Goal: Task Accomplishment & Management: Use online tool/utility

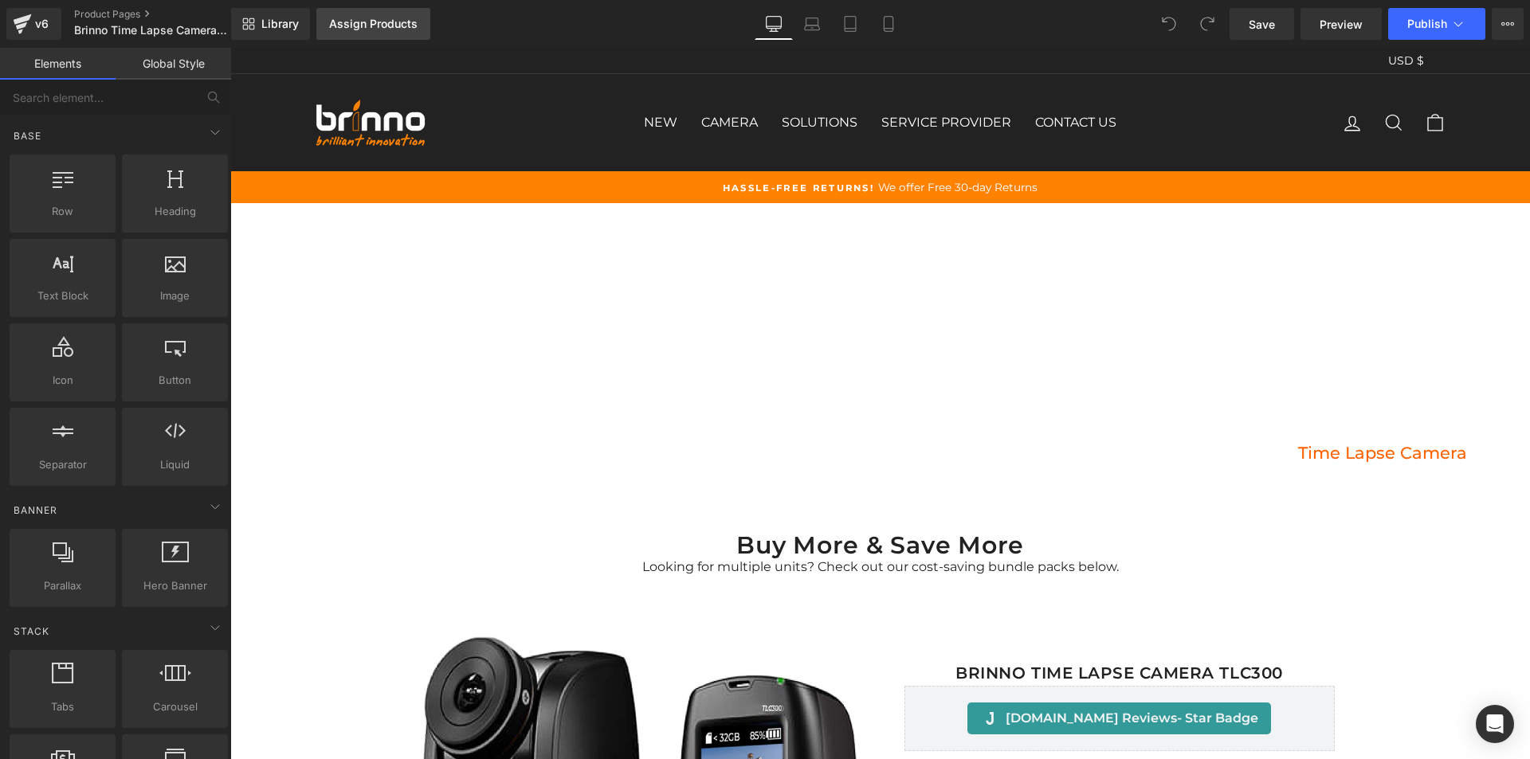
click at [389, 27] on div "Assign Products" at bounding box center [373, 24] width 88 height 13
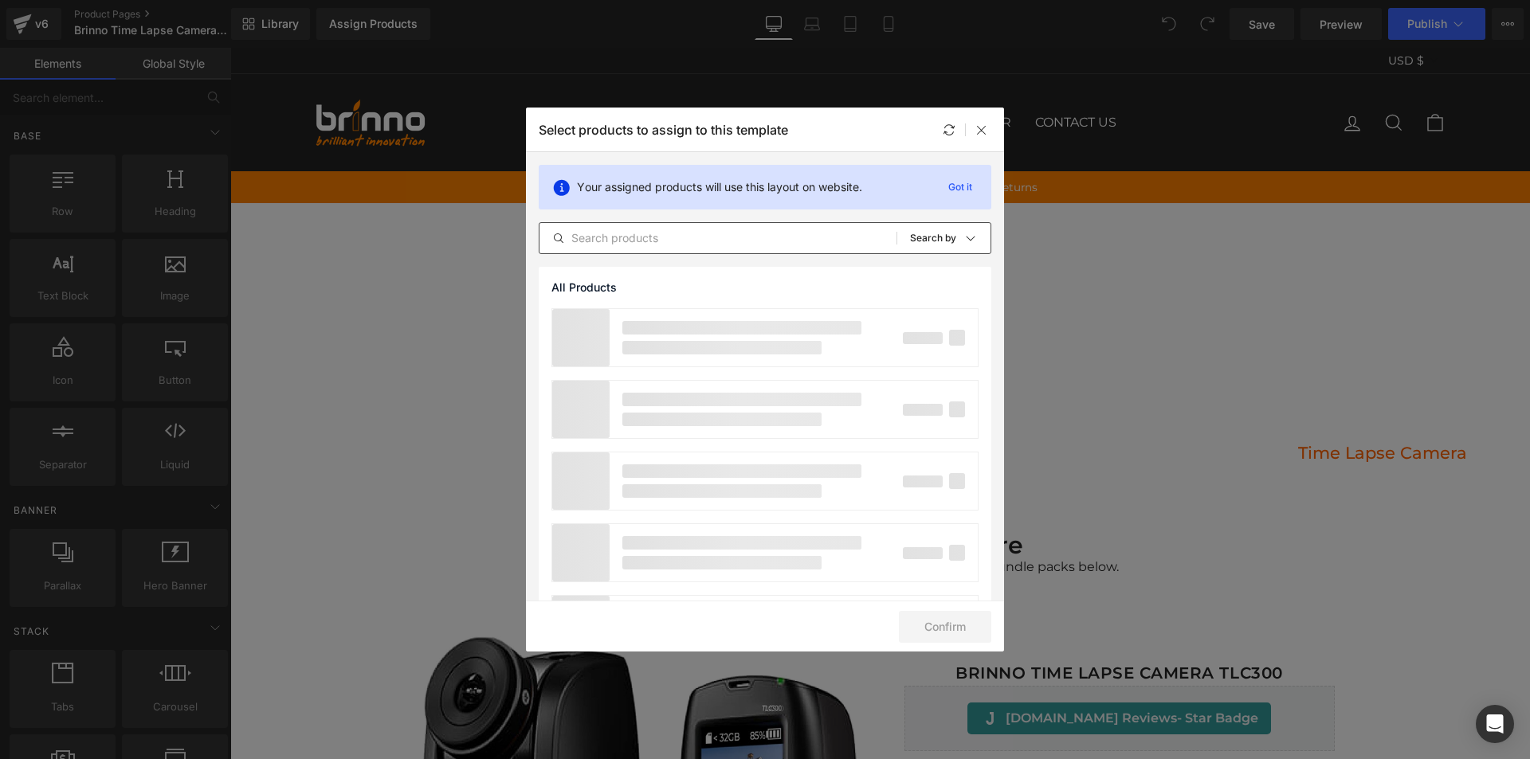
paste input "Brinno Time Lapse Camera TLC300"
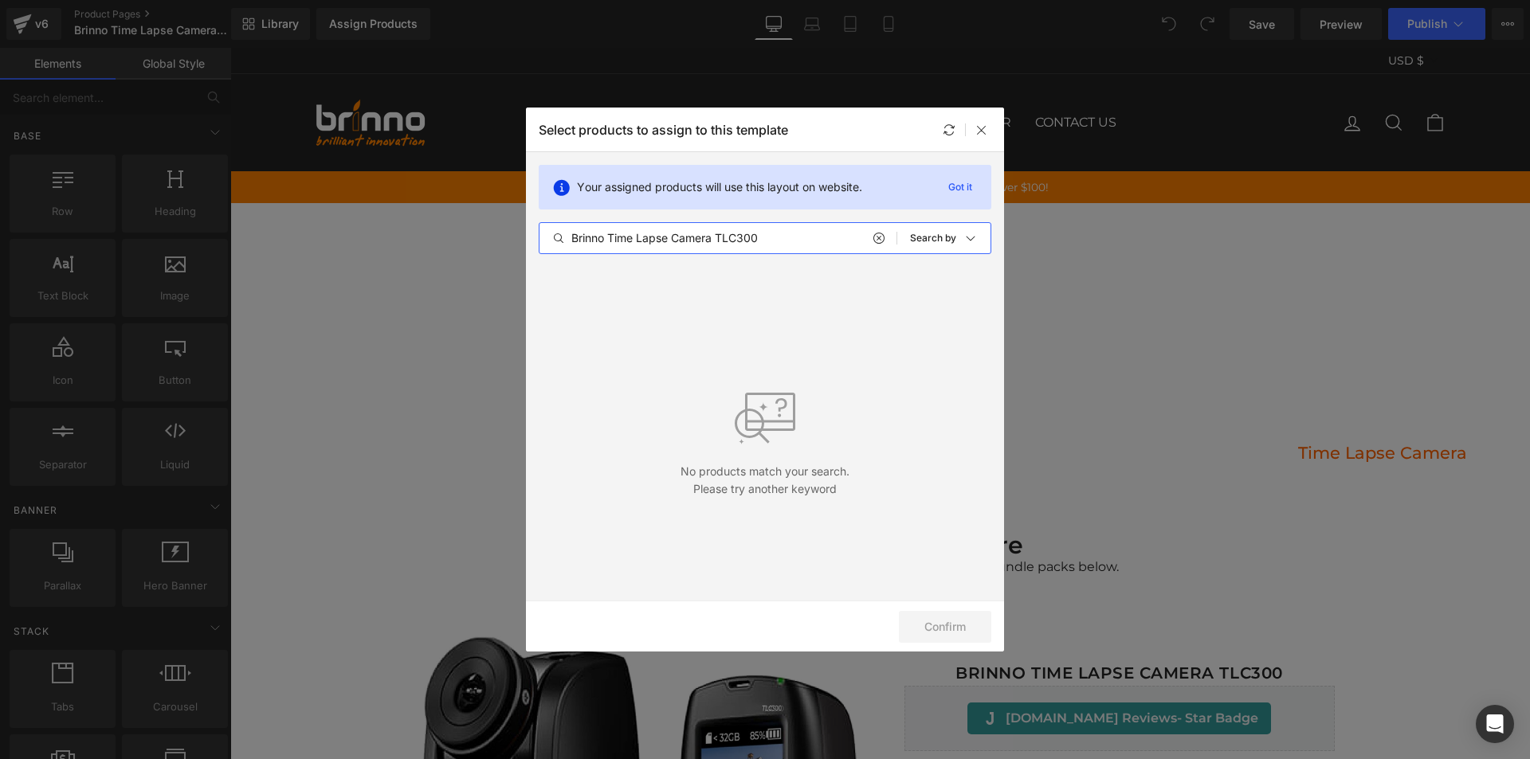
type input "Brinno Time Lapse Camera TLC300"
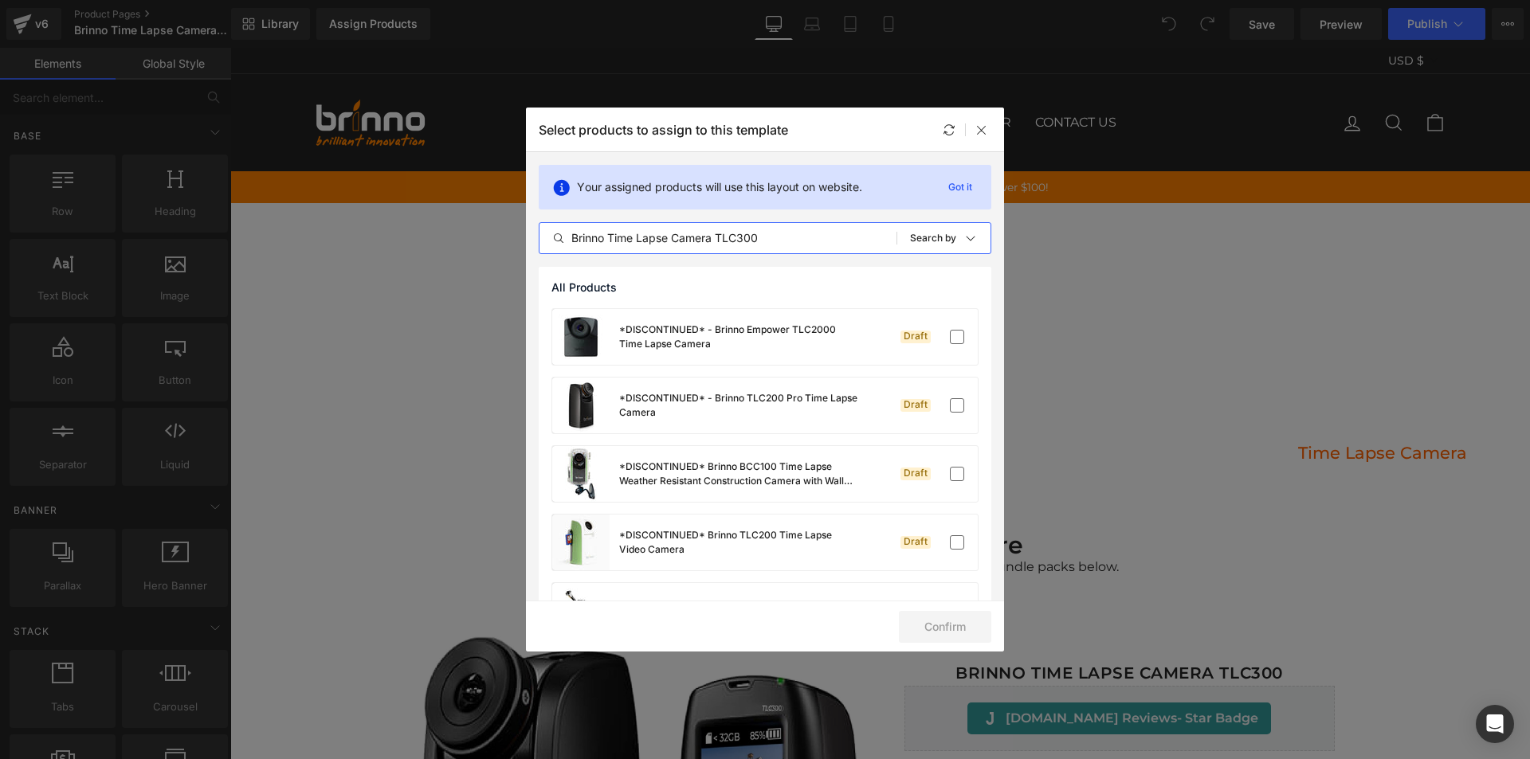
paste input "Brinno Time Lapse Camera TLC300"
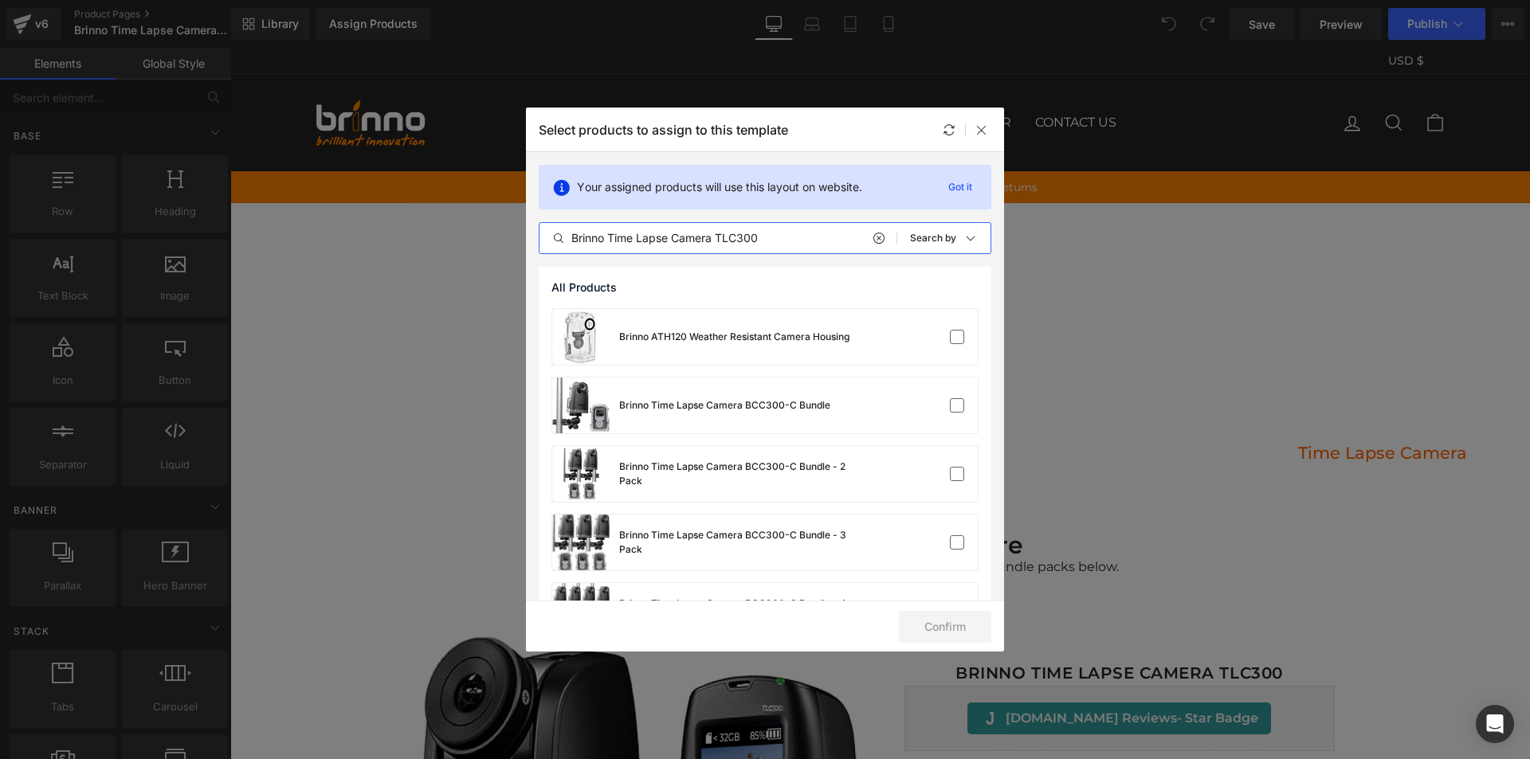
type input "Brinno Time Lapse Camera TLC300"
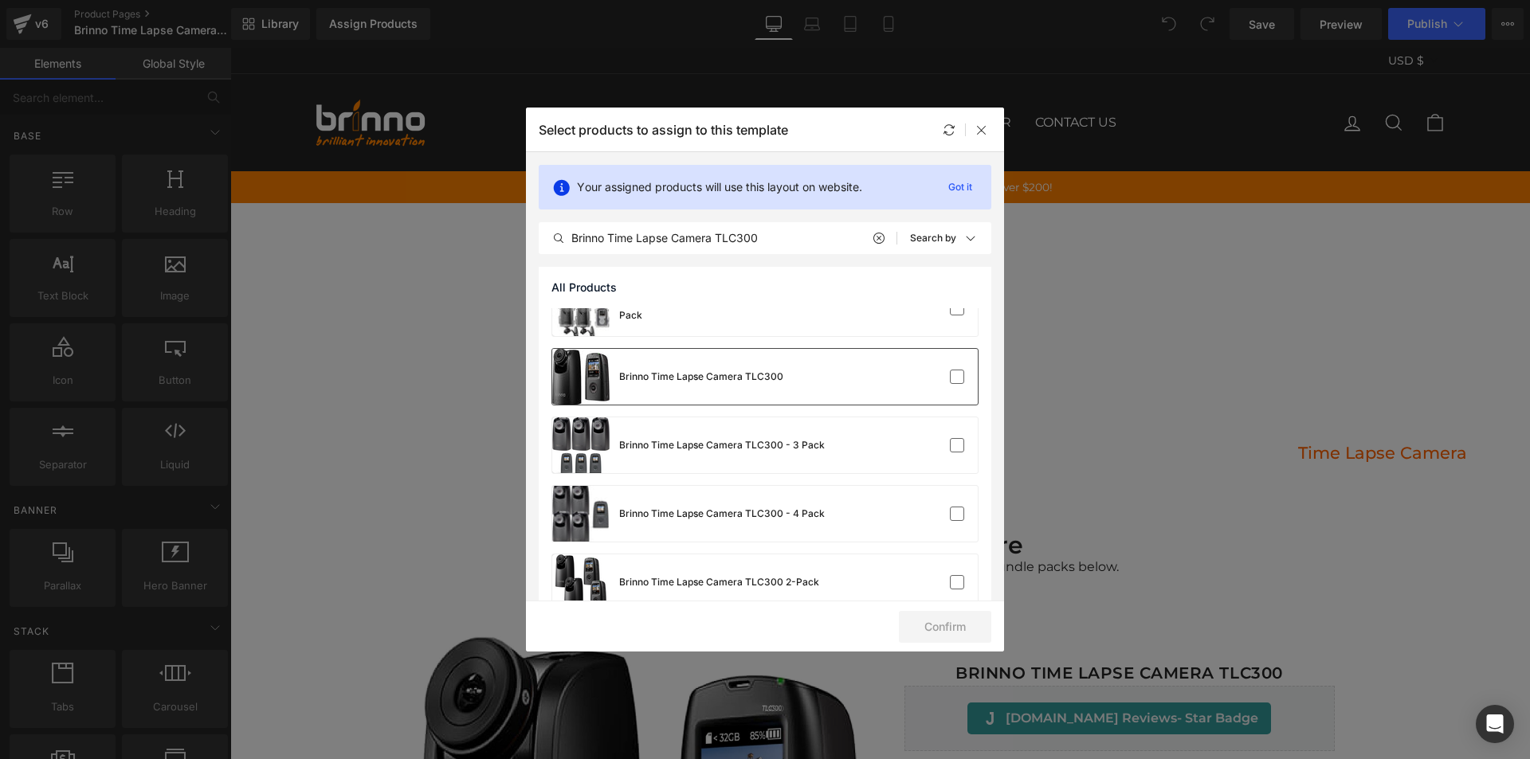
click at [894, 380] on div at bounding box center [929, 377] width 71 height 16
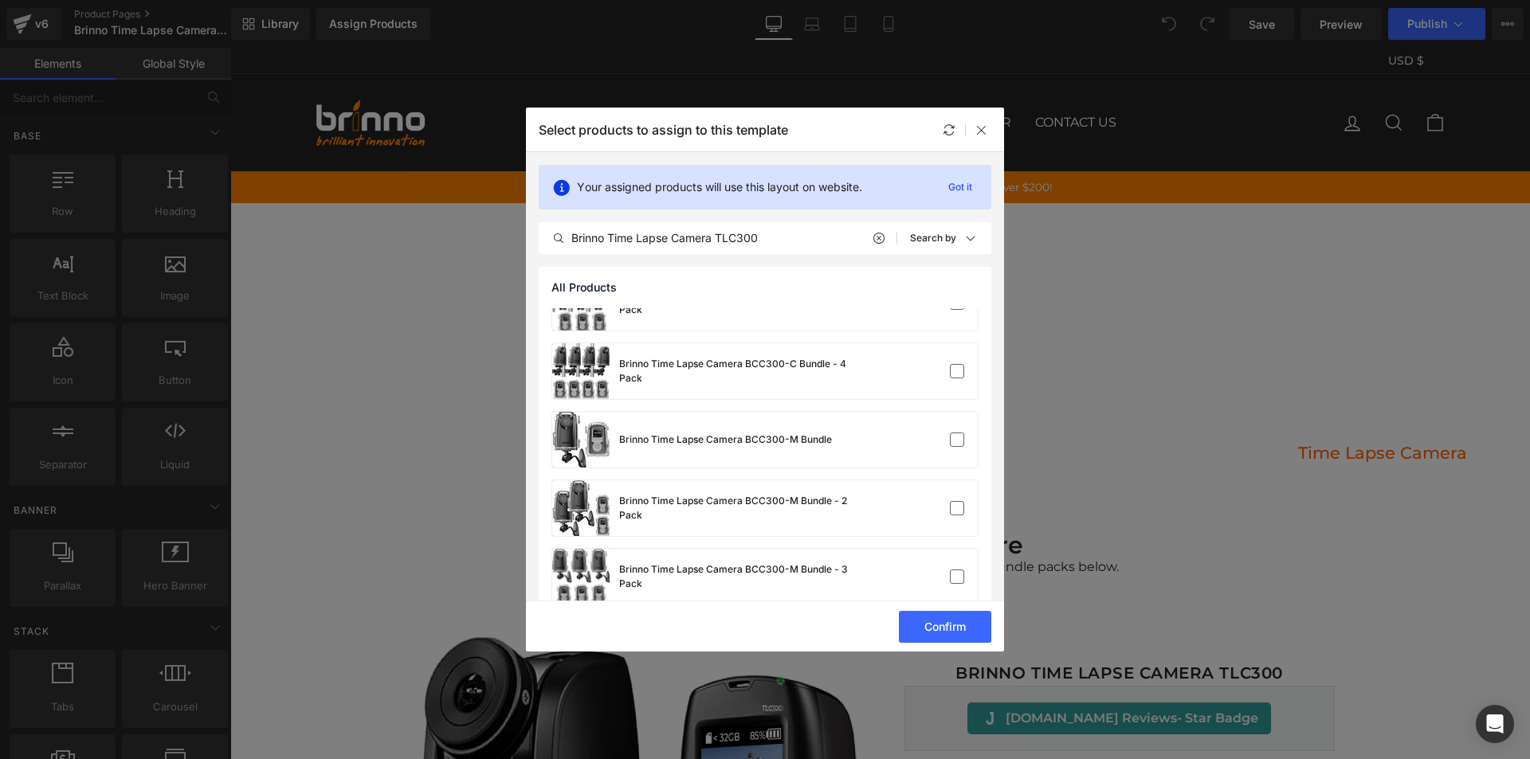
scroll to position [609, 0]
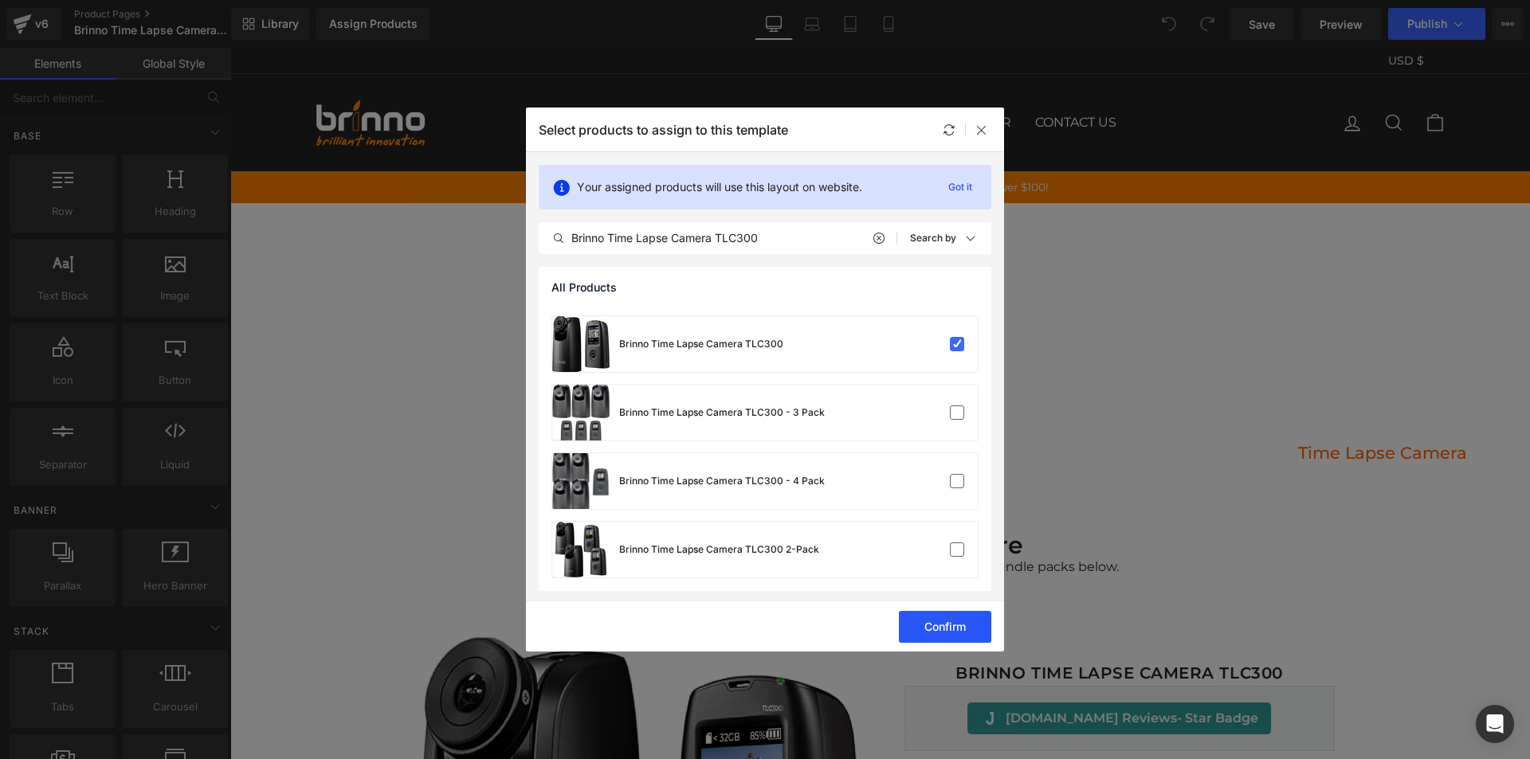
click at [927, 627] on button "Confirm" at bounding box center [945, 627] width 92 height 32
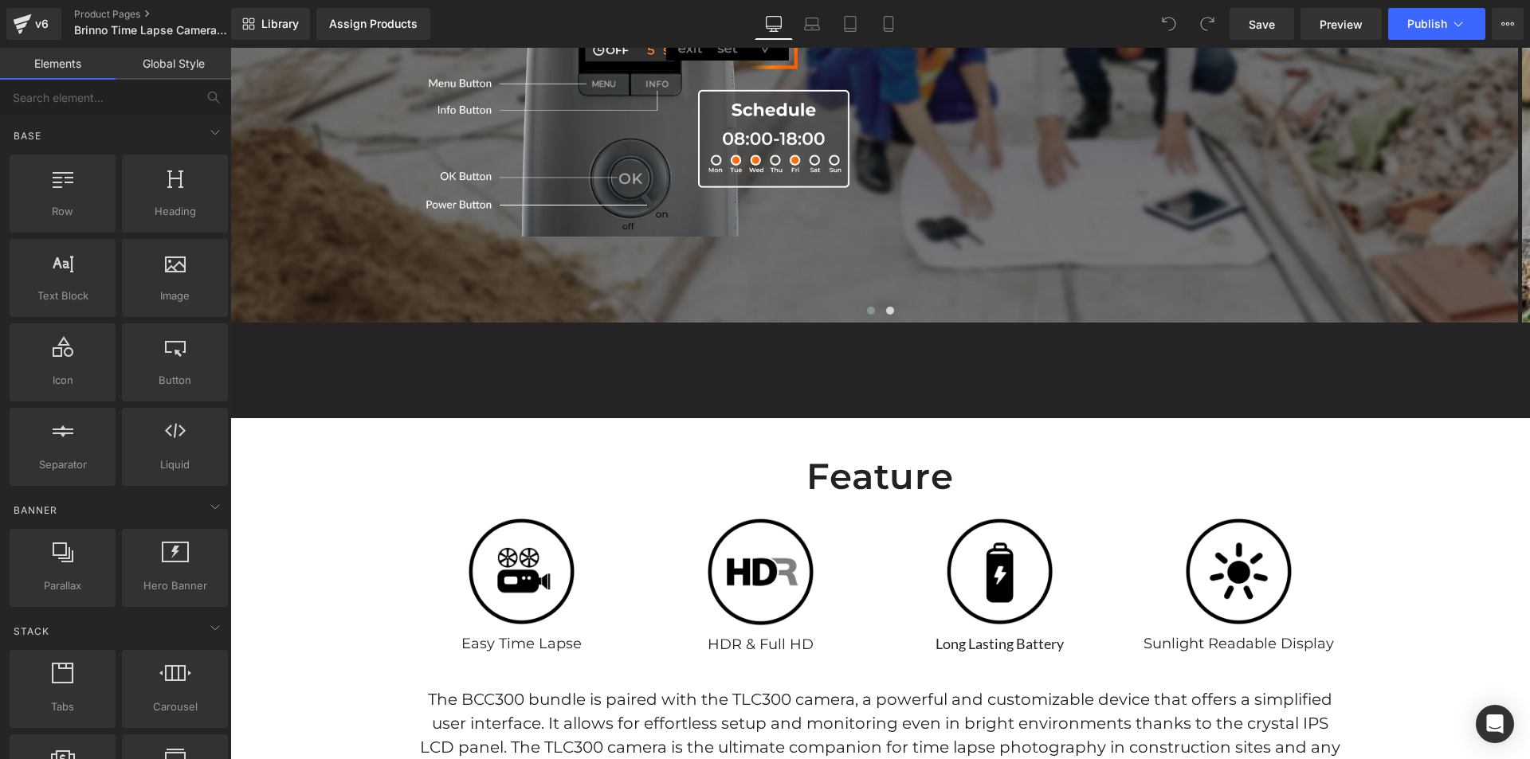
scroll to position [3346, 0]
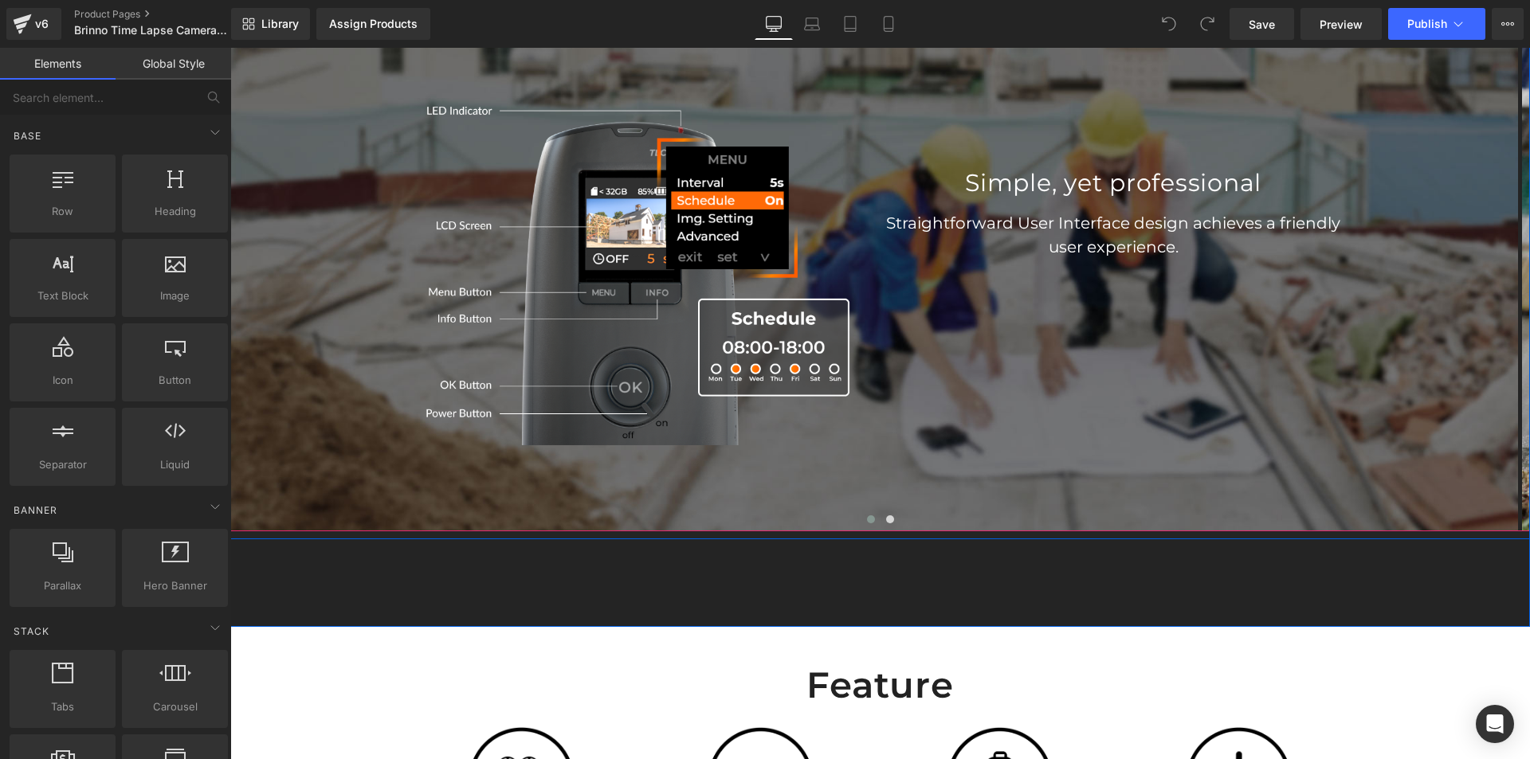
click at [867, 518] on span at bounding box center [871, 519] width 8 height 8
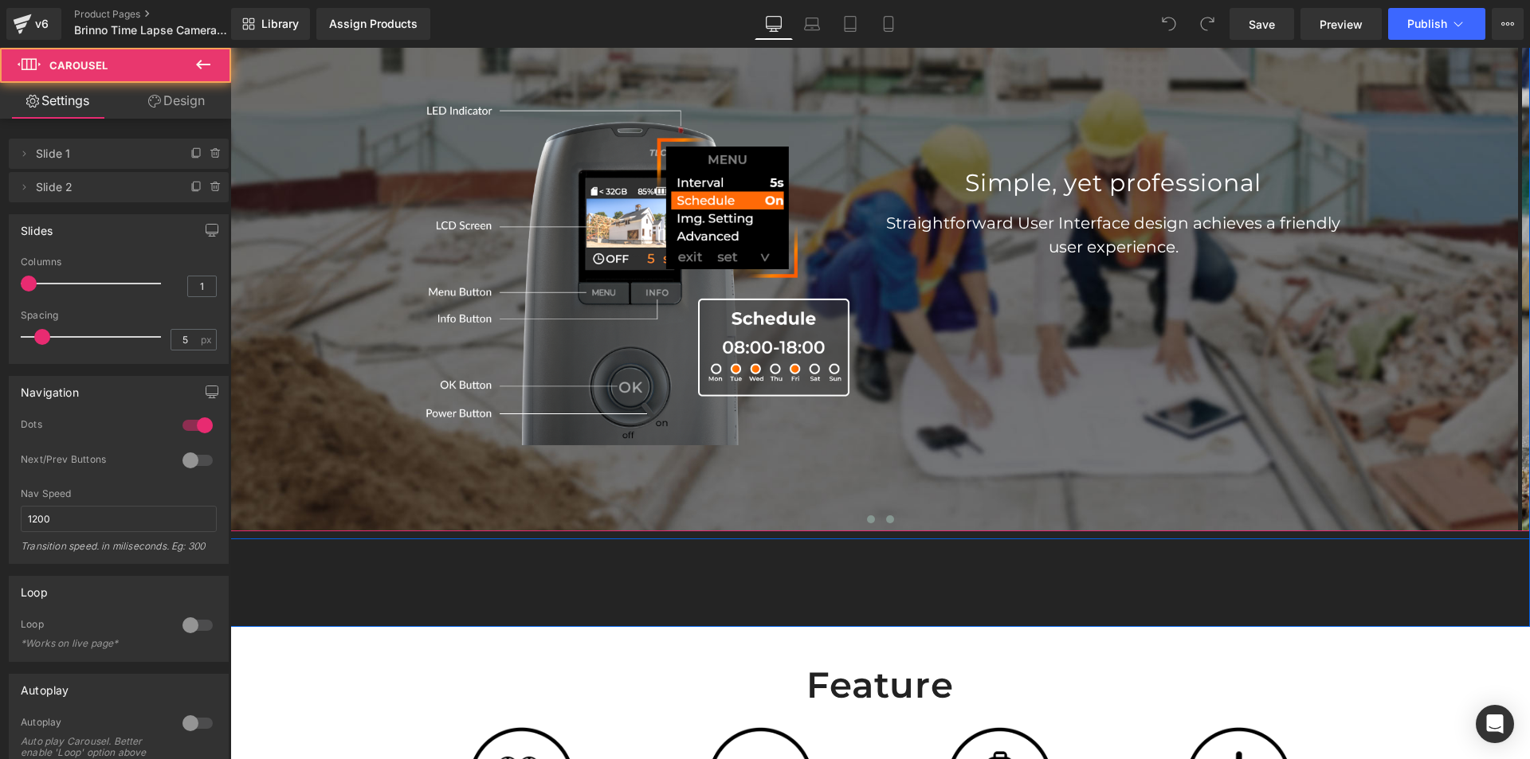
click at [888, 520] on button at bounding box center [889, 519] width 19 height 16
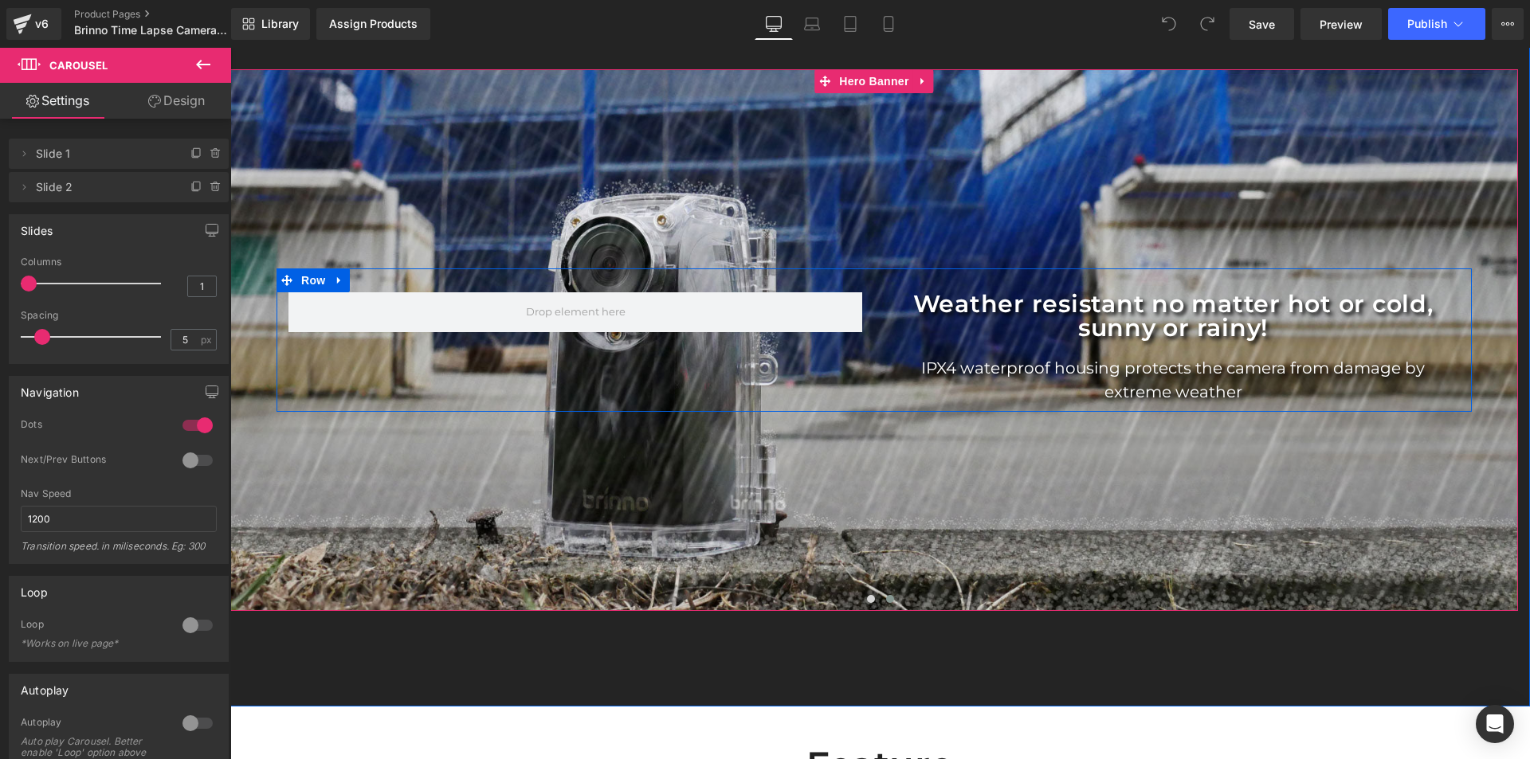
scroll to position [2868, 0]
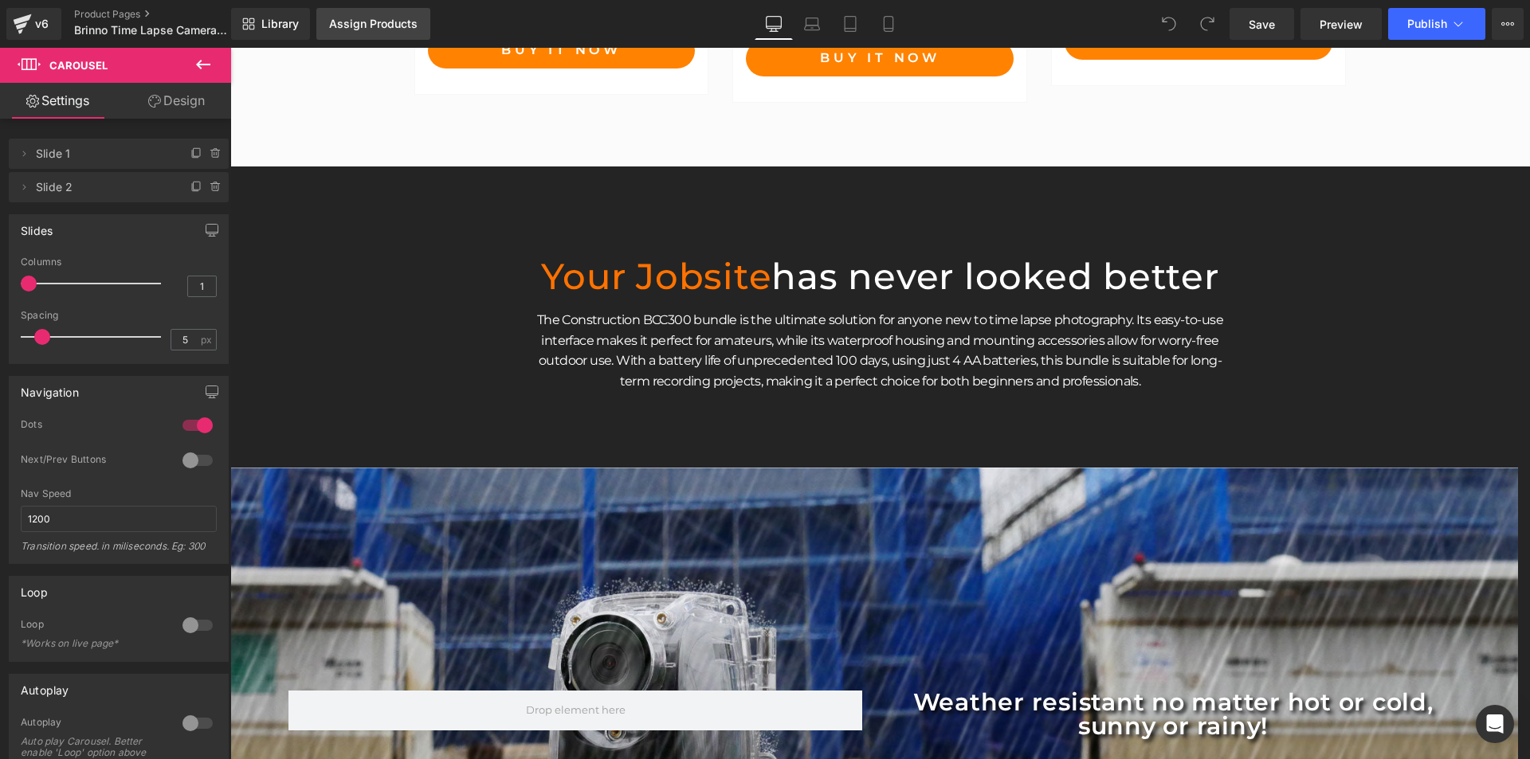
click at [351, 11] on link "Assign Products" at bounding box center [373, 24] width 114 height 32
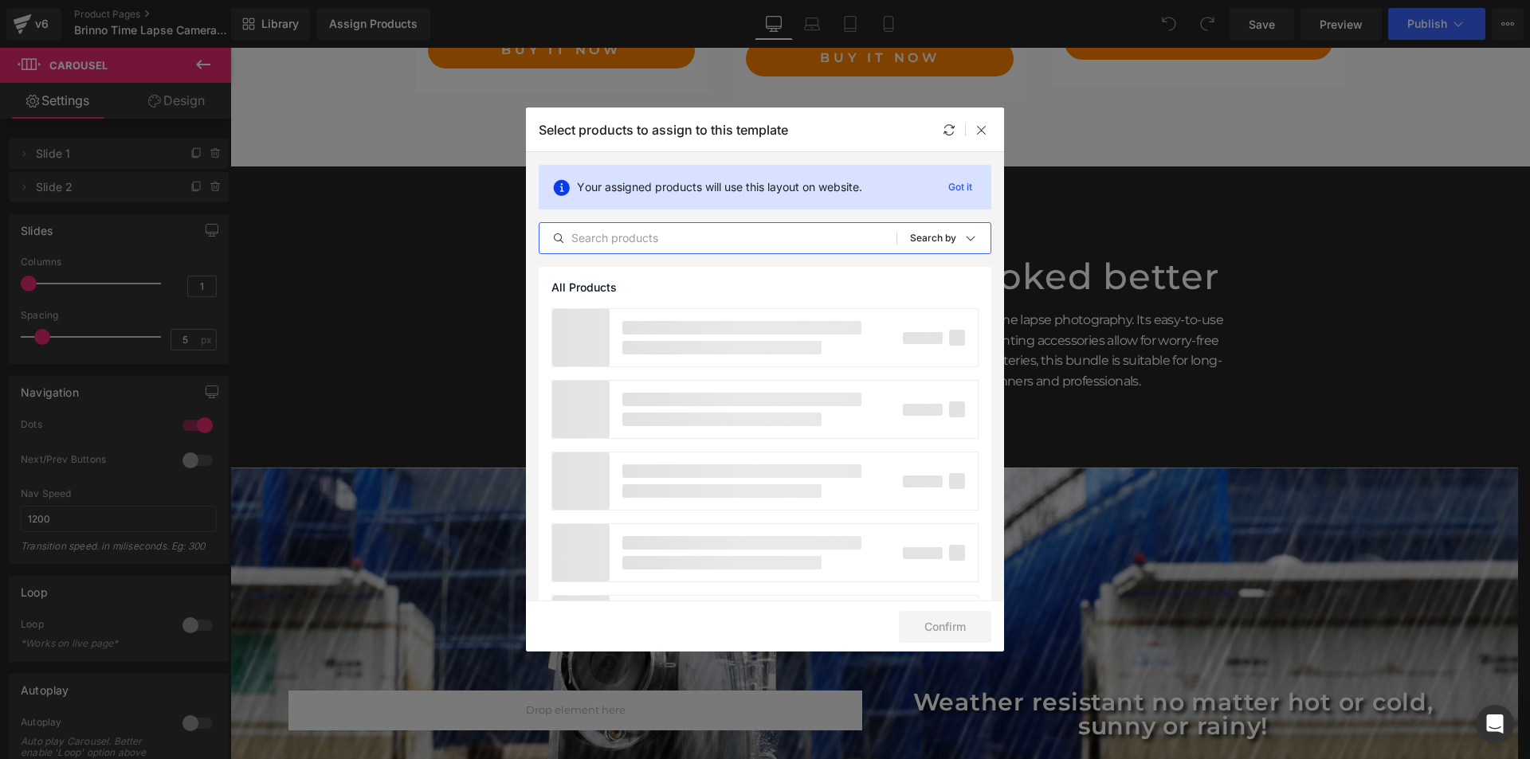
click at [686, 243] on input "text" at bounding box center [717, 238] width 357 height 19
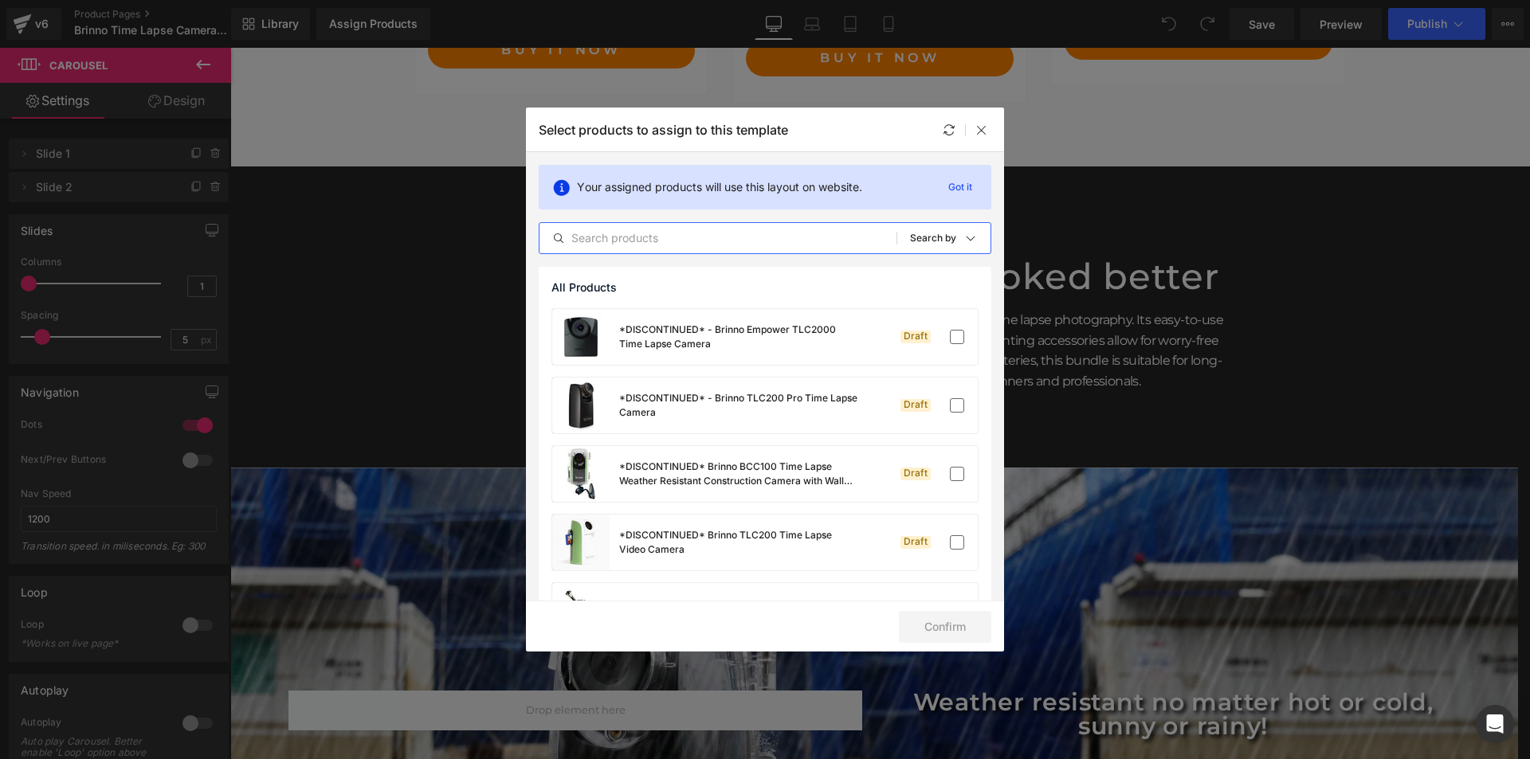
paste input "Brinno Time Lapse Camera BCC300-C Bundle"
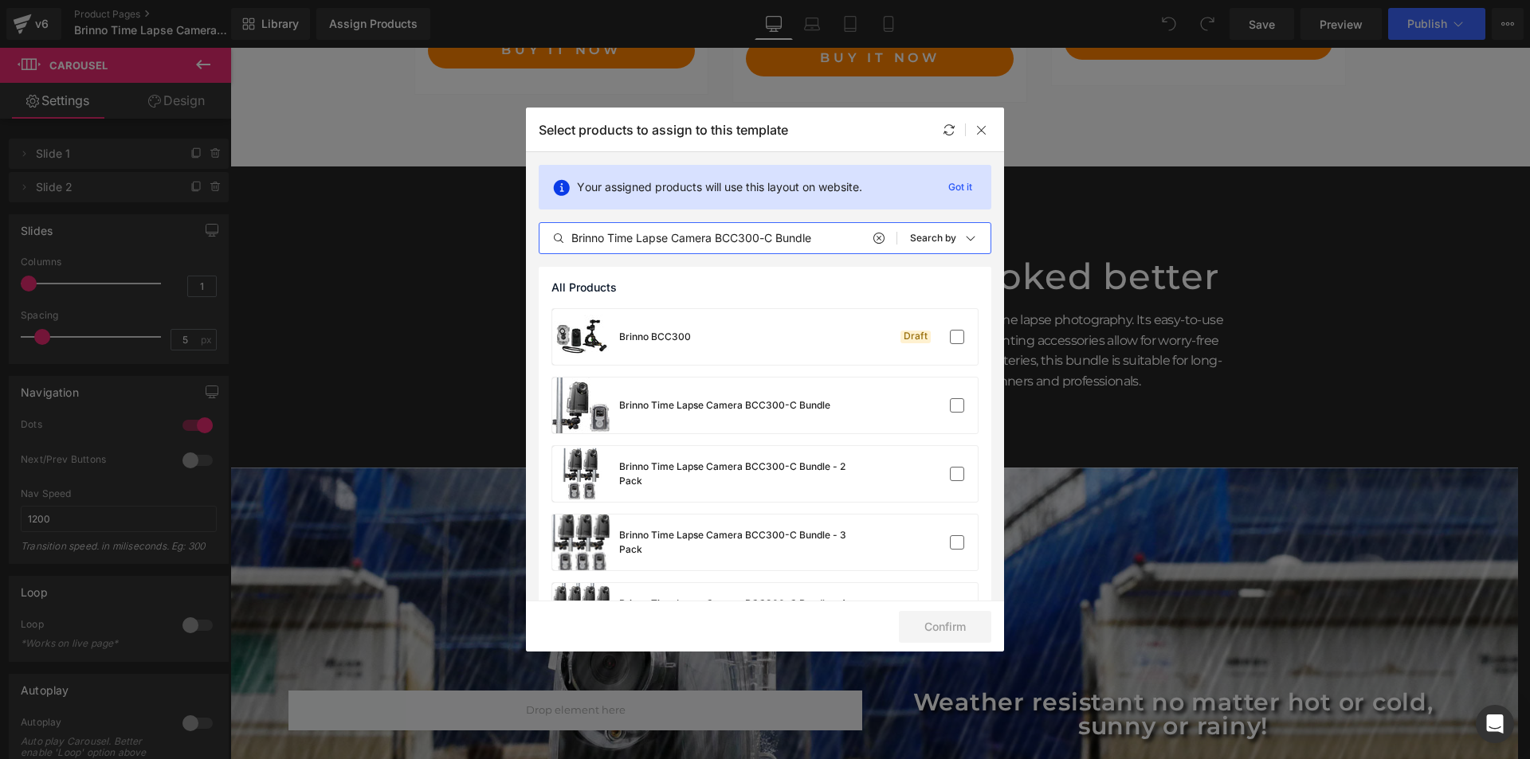
type input "Brinno Time Lapse Camera BCC300-C Bundle"
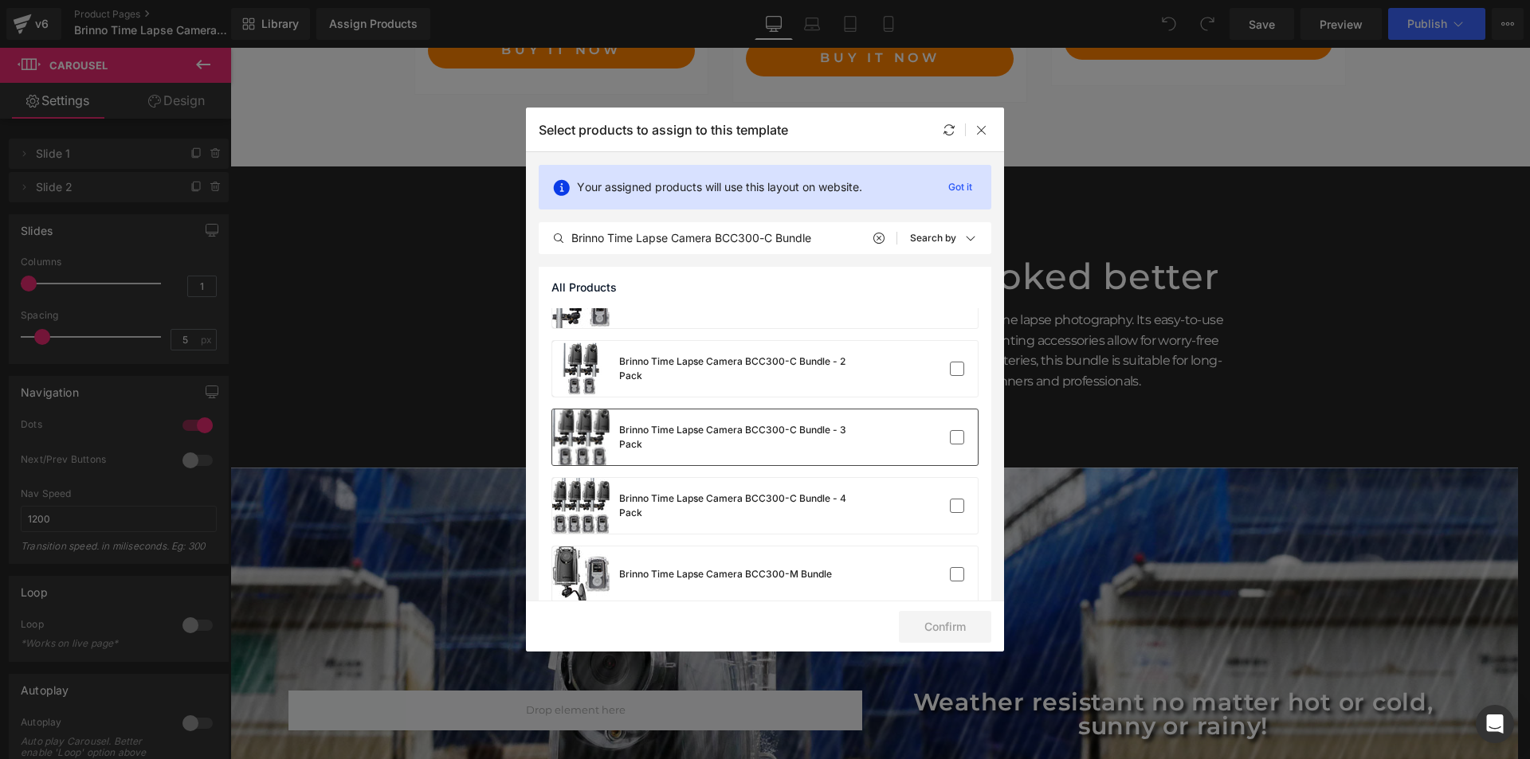
scroll to position [80, 0]
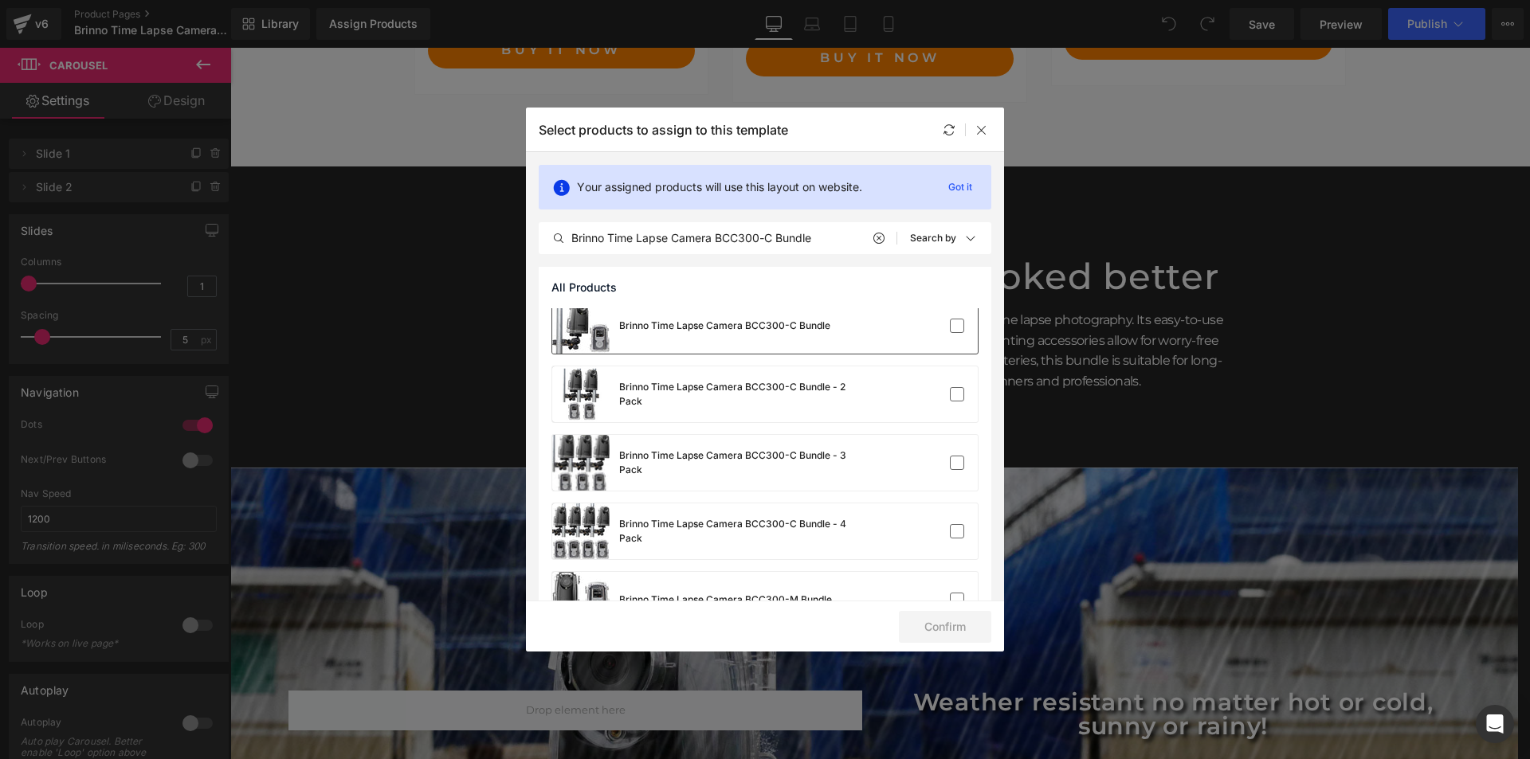
click at [886, 337] on div "Brinno Time Lapse Camera BCC300-C Bundle" at bounding box center [764, 326] width 425 height 56
click at [940, 624] on button "Confirm" at bounding box center [945, 627] width 92 height 32
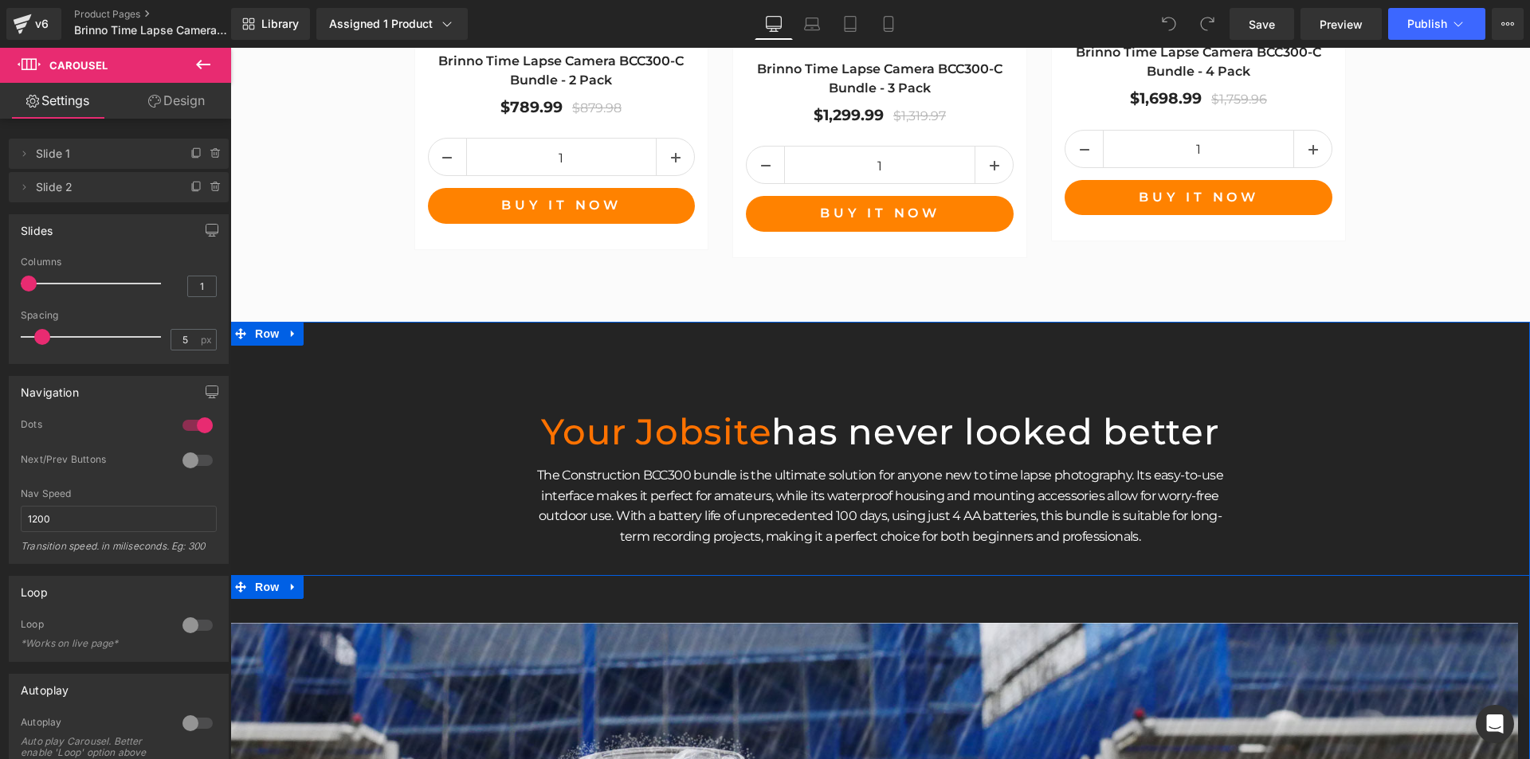
scroll to position [2709, 0]
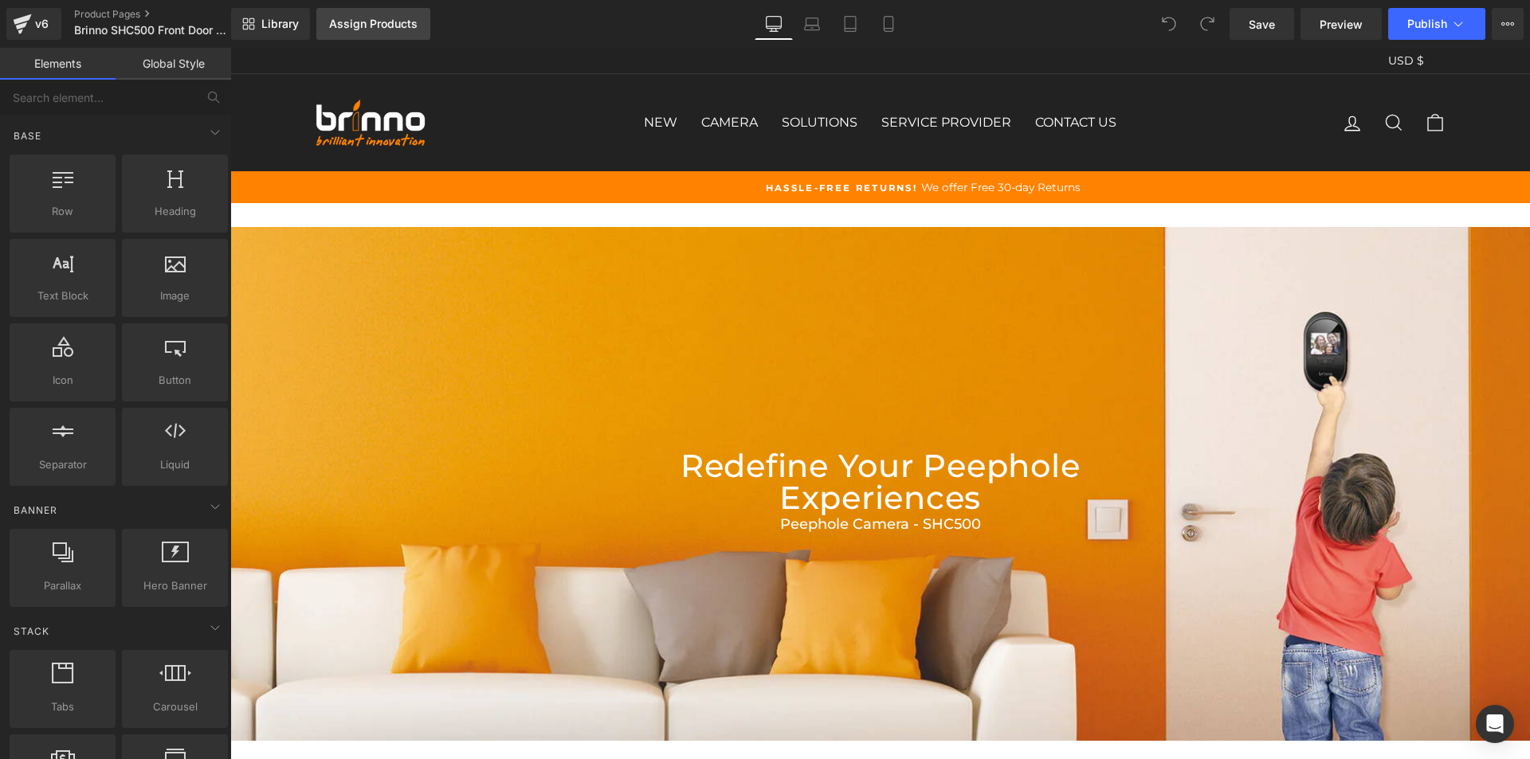
click at [390, 26] on div "Assign Products" at bounding box center [373, 24] width 88 height 13
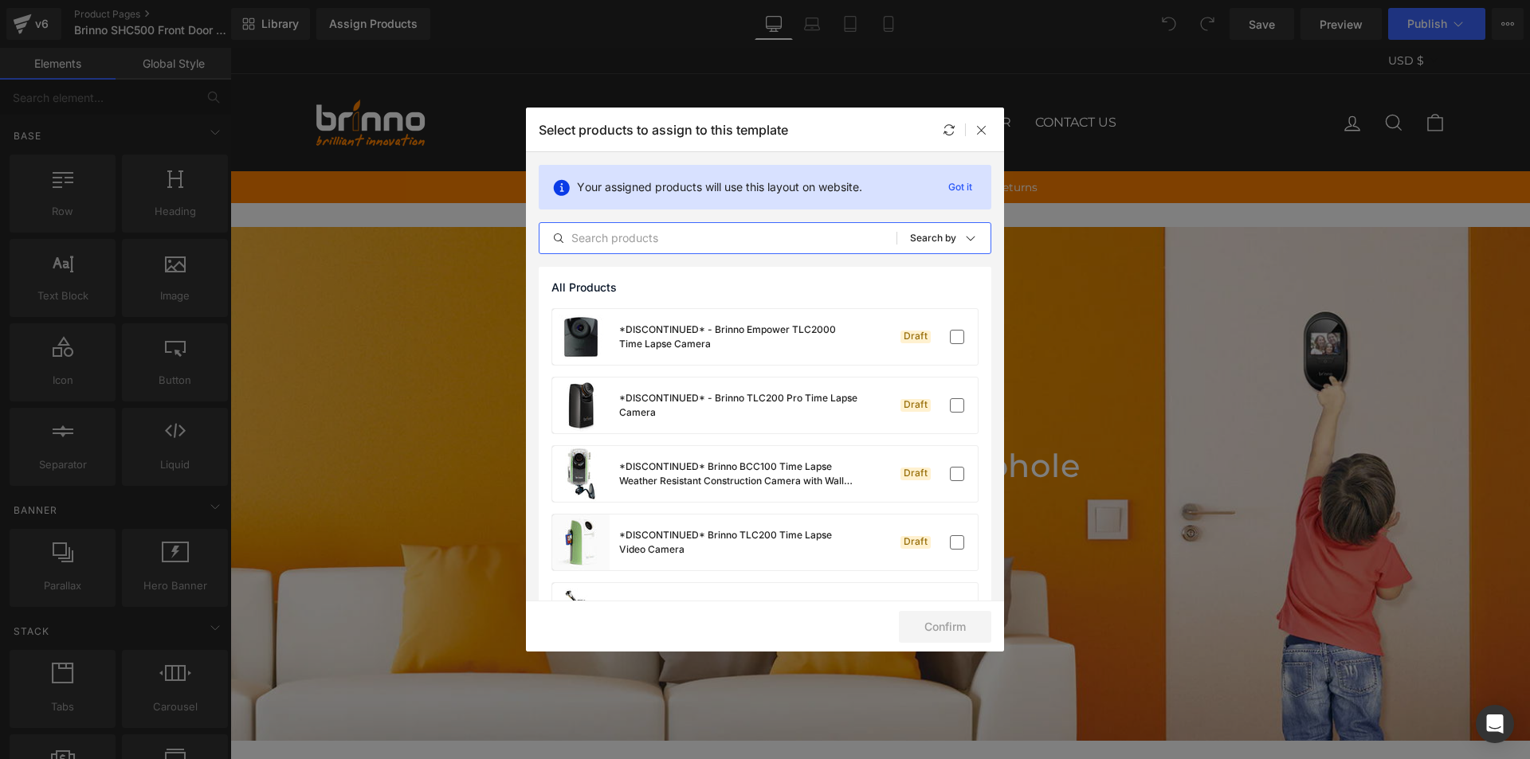
click at [730, 237] on input "text" at bounding box center [717, 238] width 357 height 19
paste input "Brinno SHC500 Front Door Peephole Security Camera"
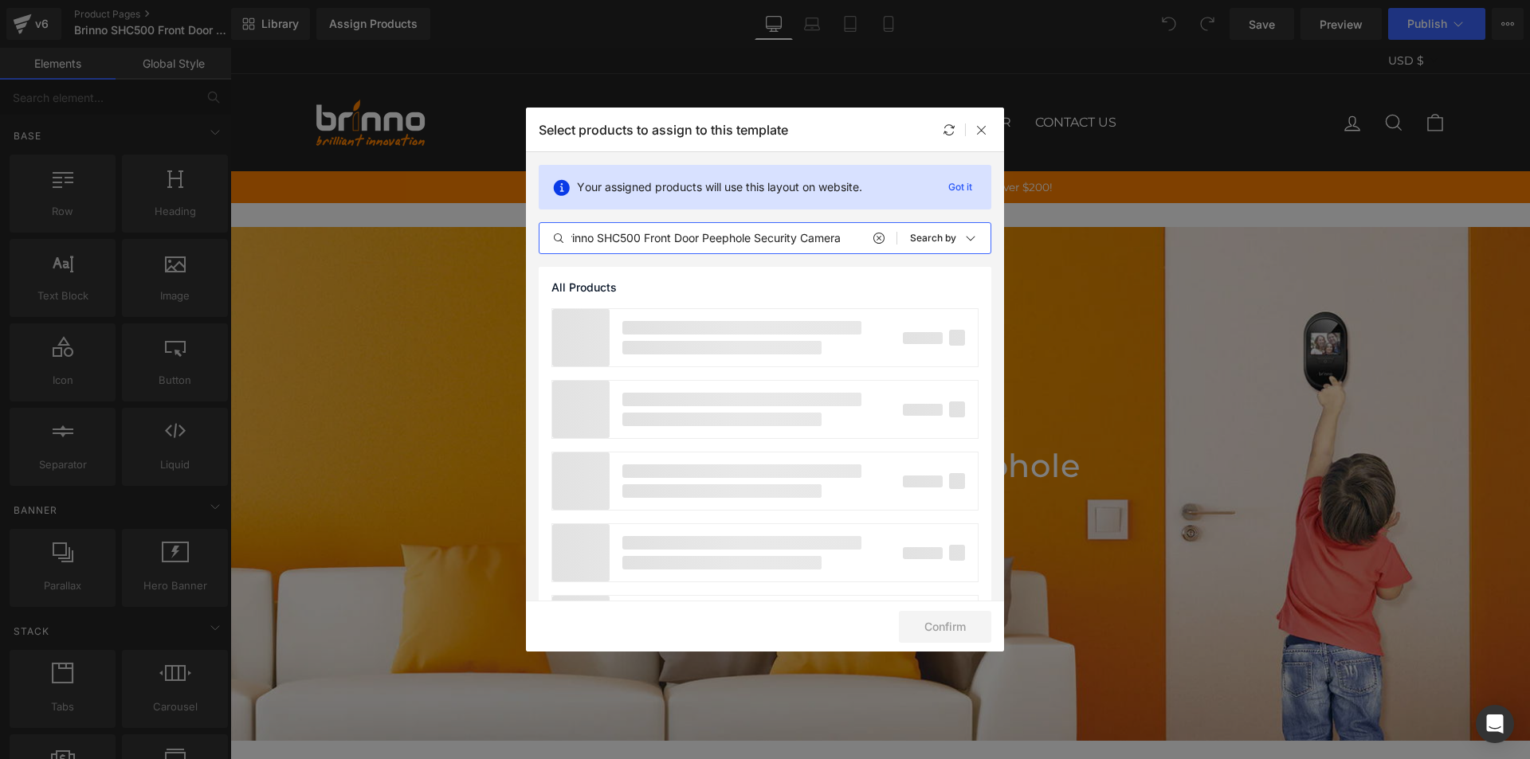
scroll to position [0, 15]
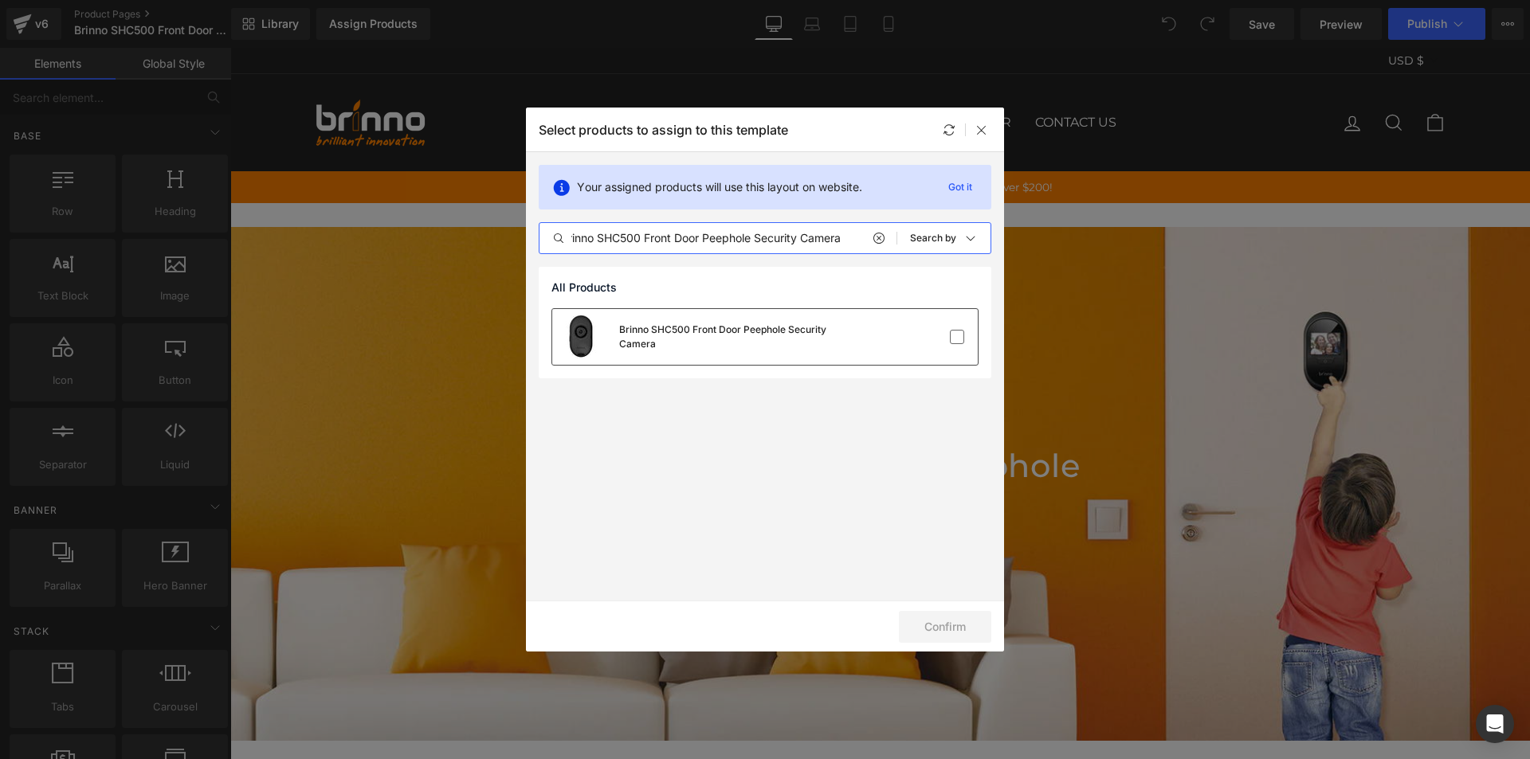
type input "Brinno SHC500 Front Door Peephole Security Camera"
click at [882, 340] on div "Brinno SHC500 Front Door Peephole Security Camera" at bounding box center [764, 337] width 425 height 56
click at [949, 628] on button "Confirm" at bounding box center [945, 627] width 92 height 32
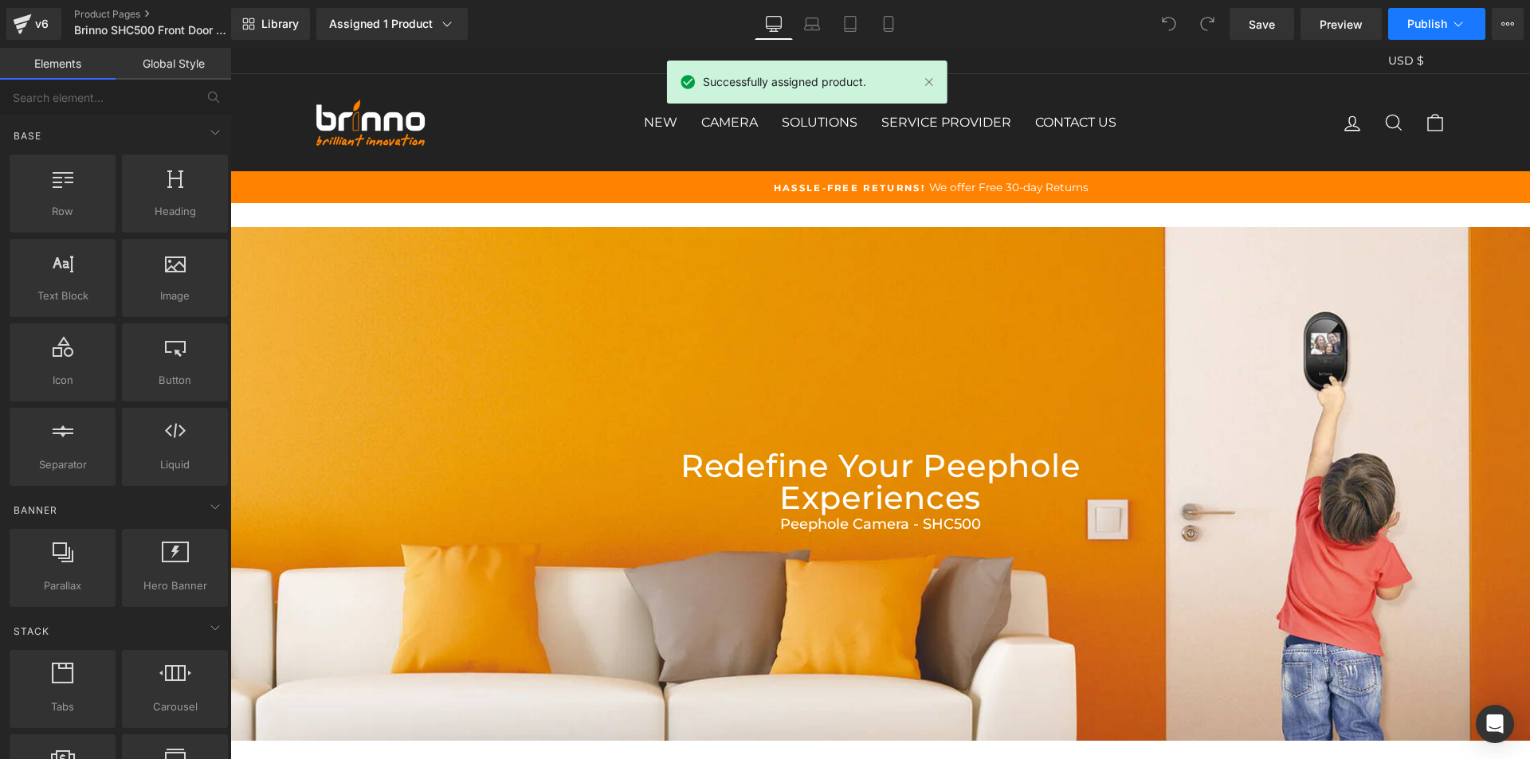
click at [1442, 25] on span "Publish" at bounding box center [1427, 24] width 40 height 13
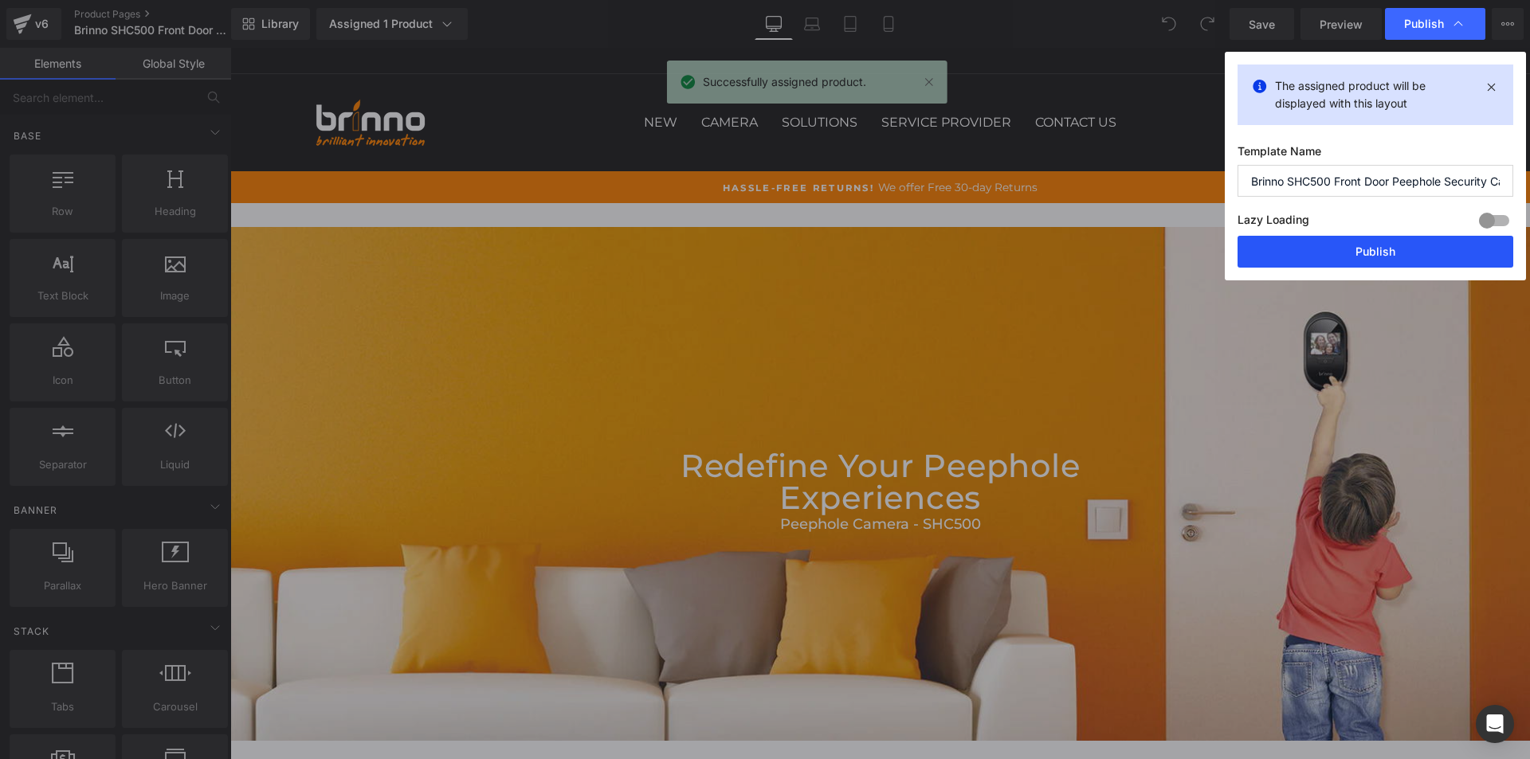
drag, startPoint x: 1366, startPoint y: 254, endPoint x: 1035, endPoint y: 200, distance: 335.8
click at [1366, 254] on button "Publish" at bounding box center [1375, 252] width 276 height 32
